Goal: Check status: Check status

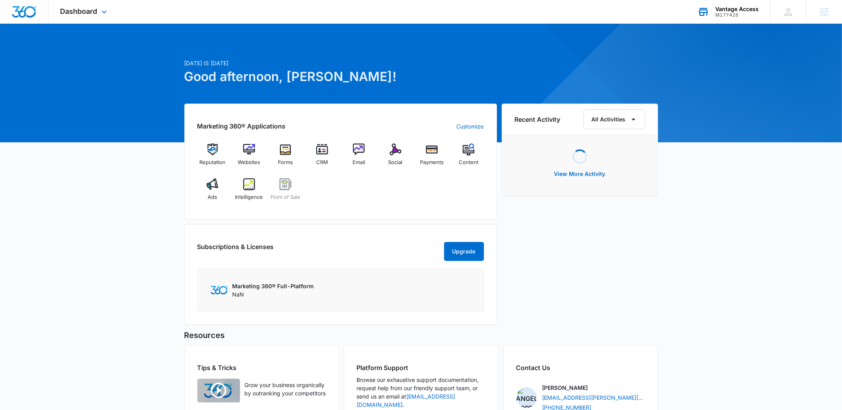
click at [736, 14] on div "M177426" at bounding box center [737, 15] width 43 height 6
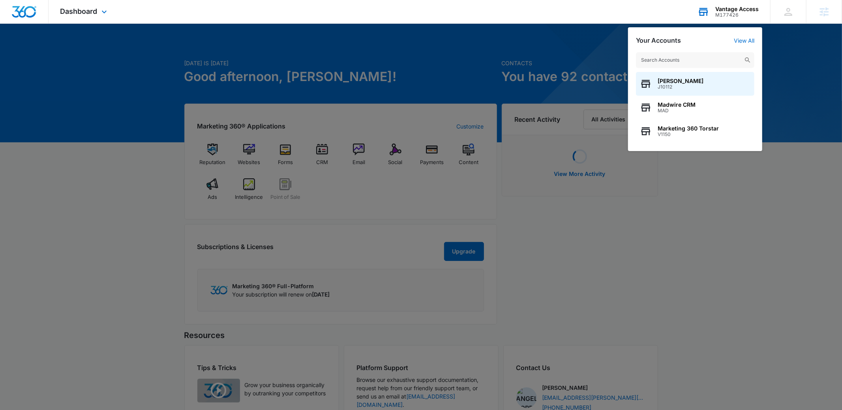
click at [679, 55] on input "text" at bounding box center [695, 60] width 118 height 16
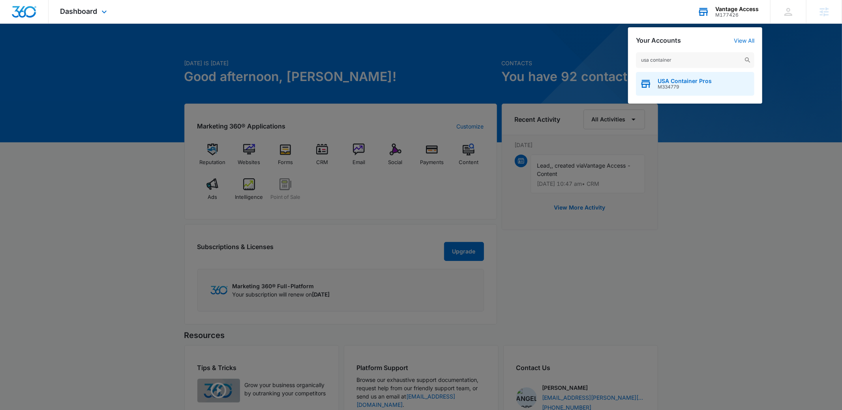
type input "usa container"
click at [682, 85] on span "M334779" at bounding box center [685, 87] width 54 height 6
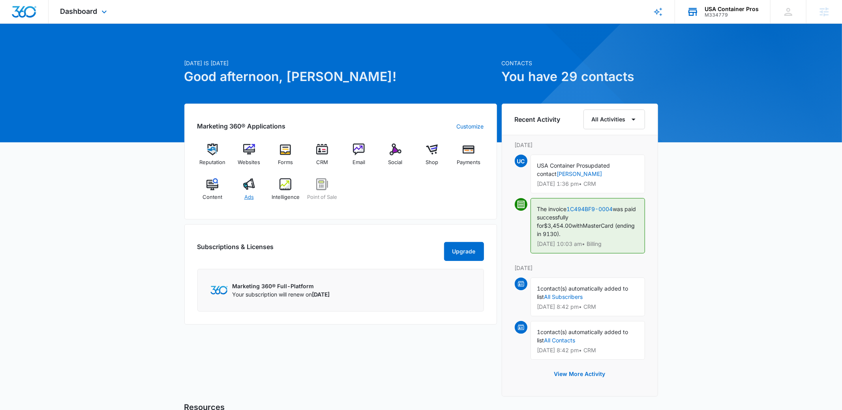
click at [239, 186] on div "Ads" at bounding box center [249, 192] width 30 height 28
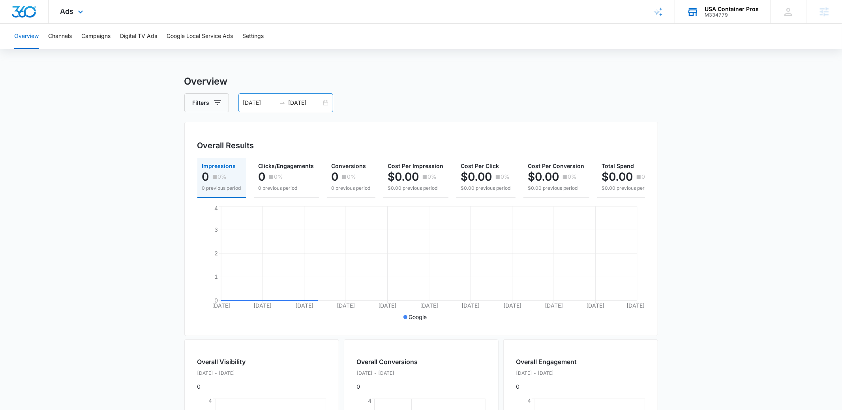
click at [330, 98] on div "[DATE] [DATE]" at bounding box center [286, 102] width 95 height 19
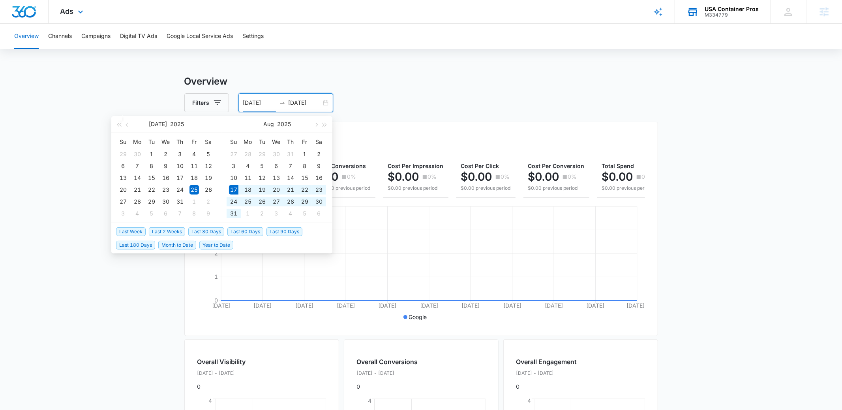
click at [202, 231] on span "Last 30 Days" at bounding box center [206, 231] width 36 height 9
type input "[DATE]"
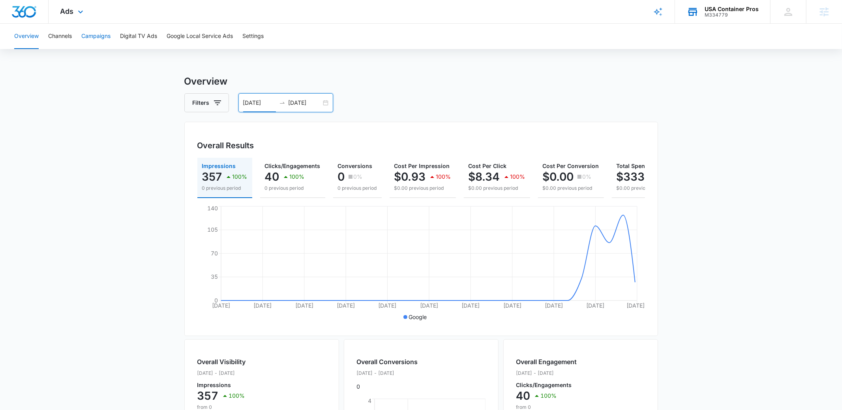
click at [90, 36] on button "Campaigns" at bounding box center [95, 36] width 29 height 25
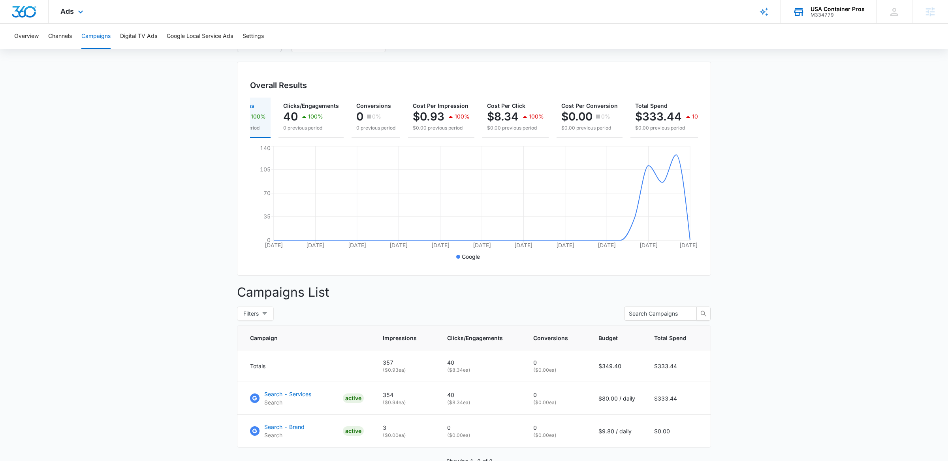
scroll to position [0, 49]
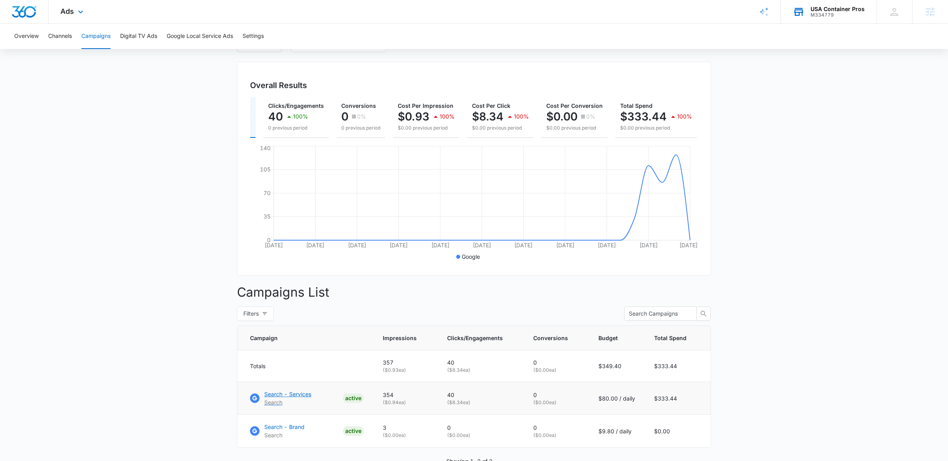
click at [287, 390] on p "Search - Services" at bounding box center [287, 394] width 47 height 8
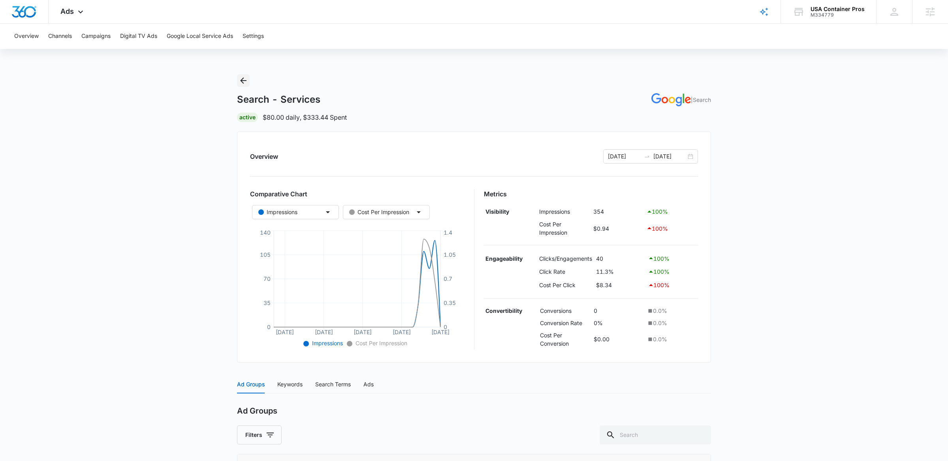
click at [241, 80] on icon "Back" at bounding box center [243, 80] width 6 height 6
